Goal: Transaction & Acquisition: Purchase product/service

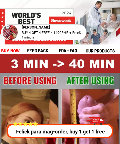
click at [10, 50] on h1 "buy now" at bounding box center [10, 51] width 19 height 7
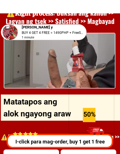
scroll to position [7898, 0]
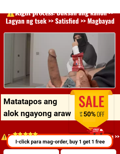
click at [90, 101] on div at bounding box center [91, 111] width 45 height 45
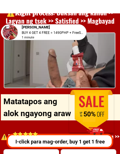
click at [86, 114] on h1 "50%" at bounding box center [89, 115] width 29 height 8
click at [95, 103] on div at bounding box center [91, 111] width 45 height 45
click at [94, 101] on div at bounding box center [91, 111] width 45 height 45
click at [92, 102] on div at bounding box center [91, 111] width 45 height 45
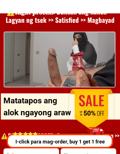
scroll to position [7899, 0]
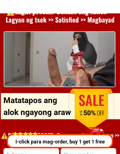
click at [94, 103] on div at bounding box center [91, 109] width 45 height 45
click at [86, 115] on h1 "50%" at bounding box center [89, 114] width 29 height 8
click at [90, 110] on h1 "50%" at bounding box center [89, 114] width 29 height 8
click at [94, 110] on h1 "50%" at bounding box center [89, 114] width 29 height 8
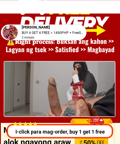
scroll to position [7869, 0]
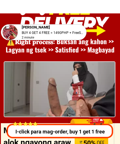
click at [57, 22] on div at bounding box center [59, 15] width 100 height 43
click at [63, 20] on div at bounding box center [59, 15] width 100 height 43
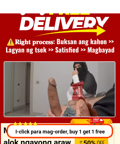
click at [23, 42] on h1 "⚠️️𝐑𝐢𝐠𝐡𝐭 𝐩𝐫𝐨𝐜𝐞𝐬𝐬: Buksan ang kahon >> Lagyan ng tsek >> Satisfied >> Magbayad" at bounding box center [60, 45] width 124 height 17
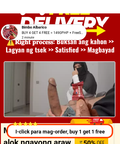
click at [56, 103] on div at bounding box center [59, 89] width 110 height 55
click at [59, 104] on div at bounding box center [59, 89] width 110 height 55
click at [64, 103] on div at bounding box center [59, 89] width 110 height 55
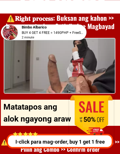
scroll to position [7893, 0]
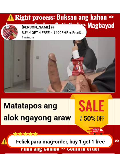
click at [13, 116] on p "Matatapos ang alok ngayong araw" at bounding box center [38, 112] width 70 height 24
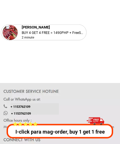
scroll to position [11125, 0]
